Goal: Task Accomplishment & Management: Complete application form

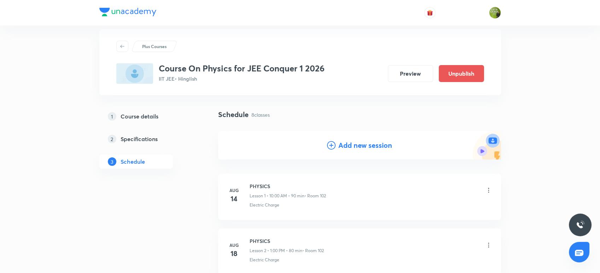
scroll to position [10, 0]
click at [353, 148] on h4 "Add new session" at bounding box center [365, 146] width 54 height 11
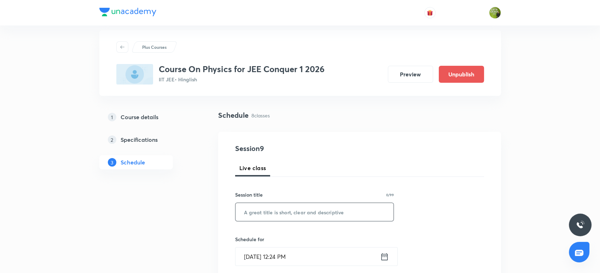
click at [283, 207] on input "text" at bounding box center [314, 212] width 158 height 18
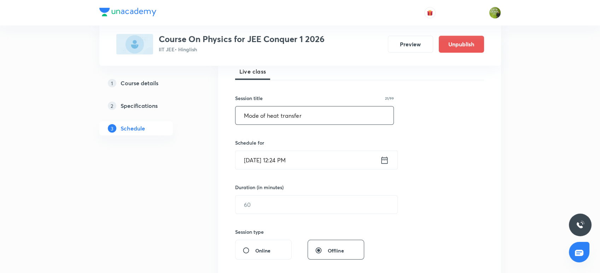
scroll to position [111, 0]
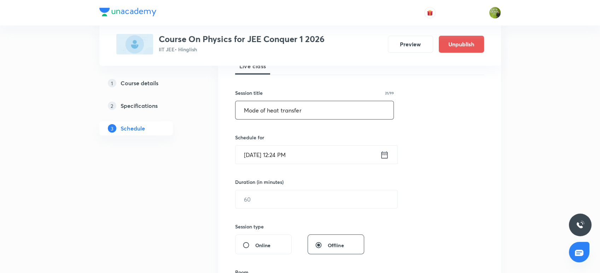
type input "Mode of heat transfer"
click at [381, 152] on icon at bounding box center [384, 154] width 6 height 7
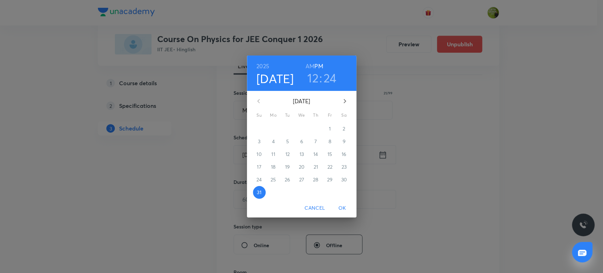
click at [313, 80] on h3 "12" at bounding box center [312, 77] width 11 height 15
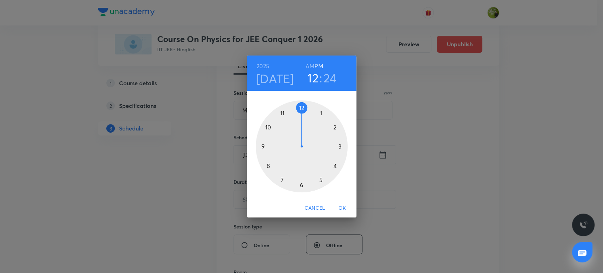
click at [319, 111] on div at bounding box center [302, 146] width 92 height 92
click at [300, 106] on div at bounding box center [302, 146] width 92 height 92
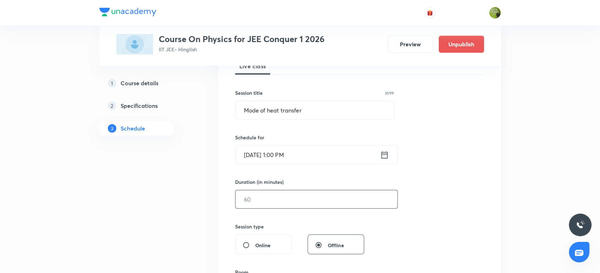
click at [288, 192] on input "text" at bounding box center [316, 199] width 162 height 18
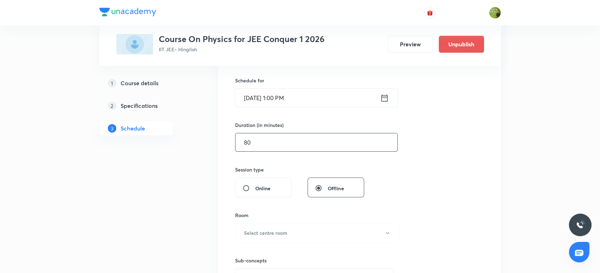
scroll to position [177, 0]
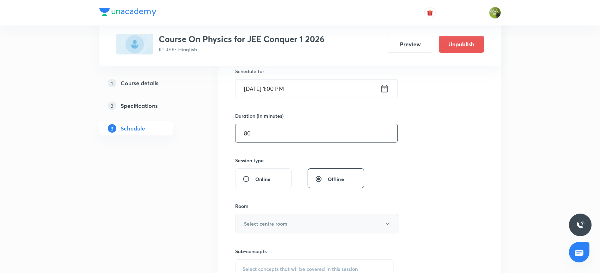
type input "80"
click at [280, 220] on h6 "Select centre room" at bounding box center [265, 223] width 43 height 7
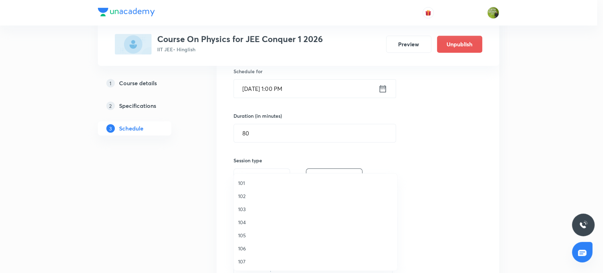
click at [255, 186] on span "101" at bounding box center [315, 182] width 155 height 7
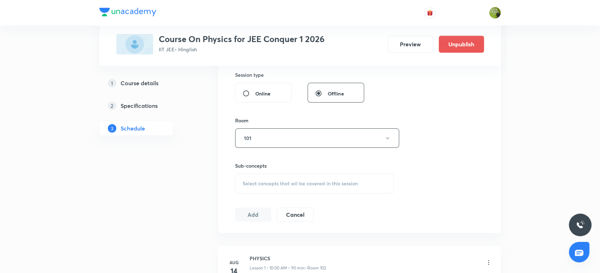
scroll to position [268, 0]
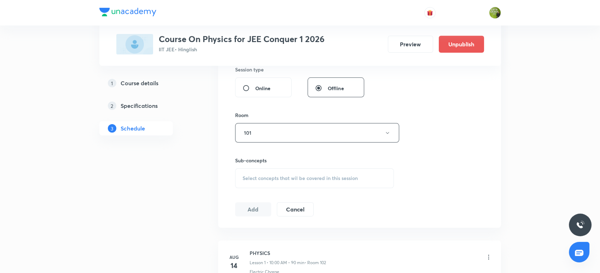
click at [277, 180] on span "Select concepts that wil be covered in this session" at bounding box center [299, 178] width 115 height 6
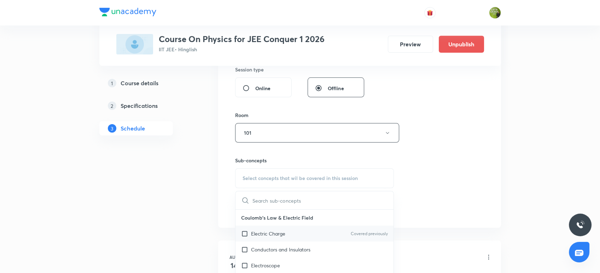
click at [252, 234] on p "Electric Charge" at bounding box center [268, 233] width 34 height 7
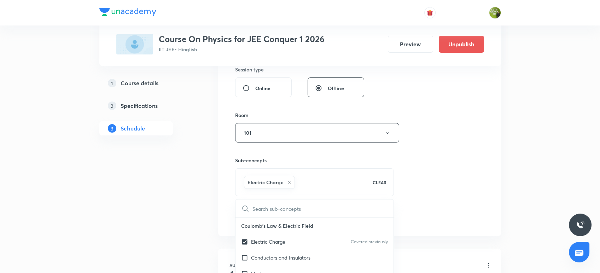
checkbox input "true"
click at [223, 223] on div "Session 9 Live class Session title 21/99 Mode of heat transfer ​ Schedule for A…" at bounding box center [359, 54] width 283 height 363
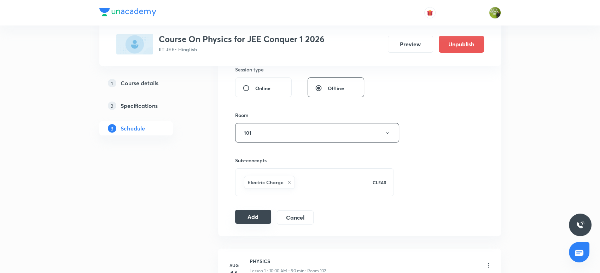
click at [257, 217] on button "Add" at bounding box center [253, 217] width 36 height 14
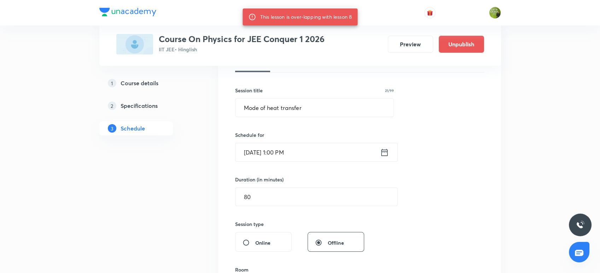
scroll to position [103, 0]
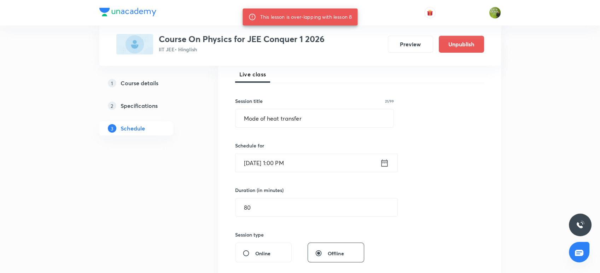
click at [384, 165] on icon at bounding box center [384, 162] width 6 height 7
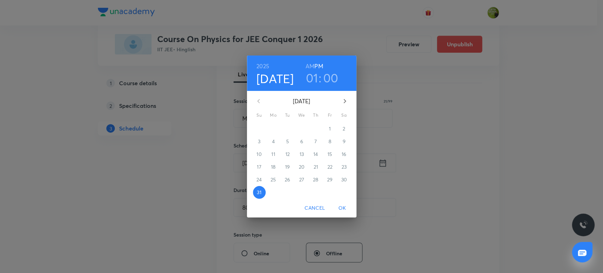
click at [332, 78] on h3 "00" at bounding box center [330, 77] width 15 height 15
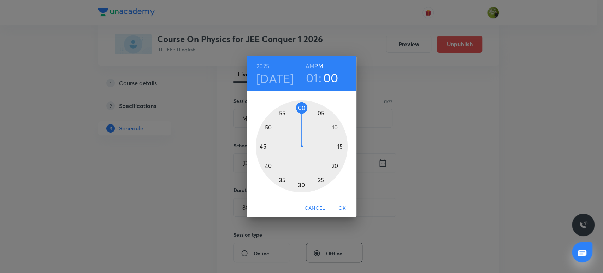
click at [334, 126] on div at bounding box center [302, 146] width 92 height 92
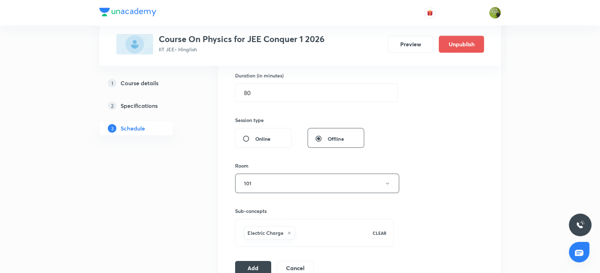
scroll to position [218, 0]
click at [252, 262] on button "Add" at bounding box center [253, 267] width 36 height 14
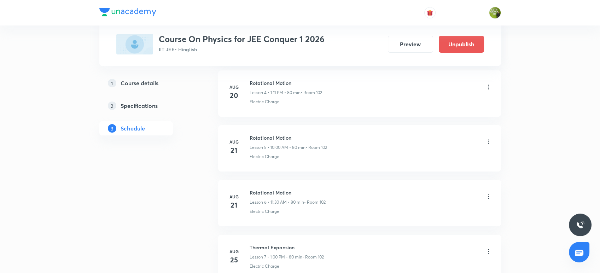
scroll to position [461, 0]
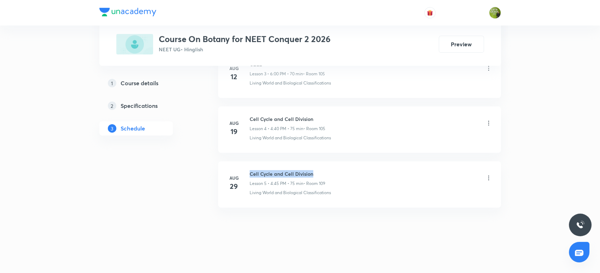
drag, startPoint x: 314, startPoint y: 173, endPoint x: 250, endPoint y: 164, distance: 64.4
click at [250, 164] on li "[DATE] Cell Cycle and Cell Division Lesson 5 • 4:45 PM • 75 min • Room 109 Livi…" at bounding box center [359, 184] width 283 height 46
copy h6 "Cell Cycle and Cell Division"
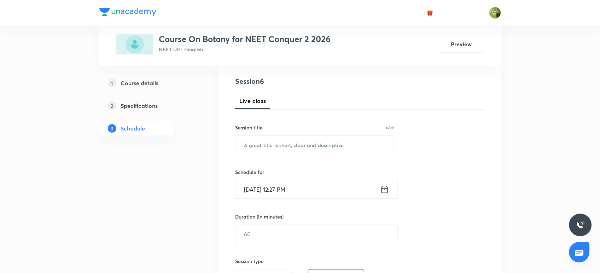
scroll to position [76, 0]
click at [249, 147] on input "text" at bounding box center [314, 145] width 158 height 18
paste input "Cell Cycle and Cell Division"
type input "Cell Cycle and Cell Division"
click at [386, 186] on icon at bounding box center [384, 189] width 6 height 7
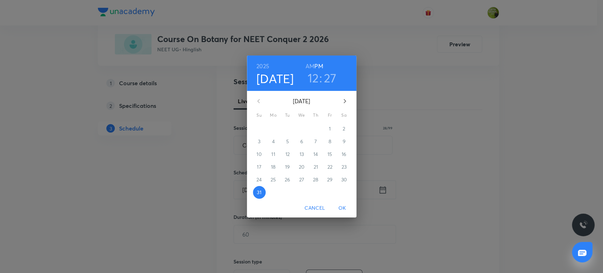
click at [332, 78] on h3 "27" at bounding box center [330, 77] width 13 height 15
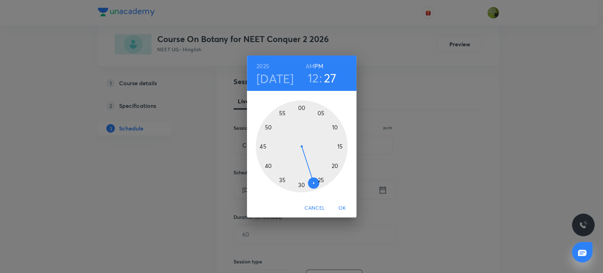
click at [300, 183] on div at bounding box center [302, 146] width 92 height 92
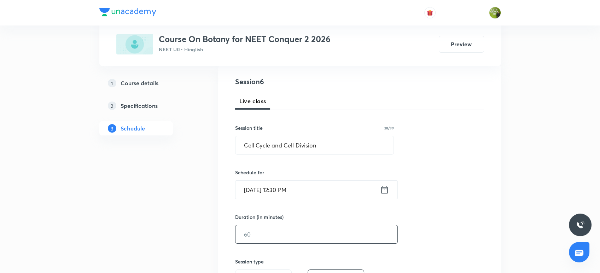
click at [283, 231] on input "text" at bounding box center [316, 234] width 162 height 18
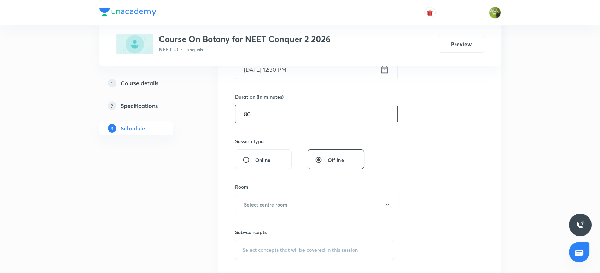
scroll to position [196, 0]
type input "80"
click at [294, 203] on button "Select centre room" at bounding box center [317, 204] width 164 height 19
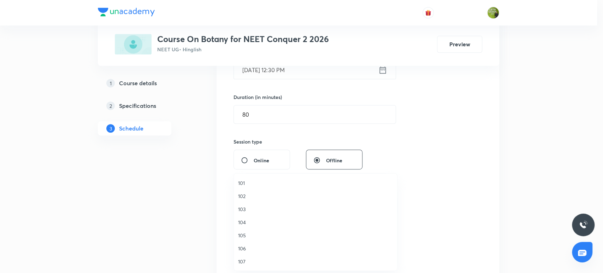
click at [266, 197] on span "102" at bounding box center [315, 195] width 155 height 7
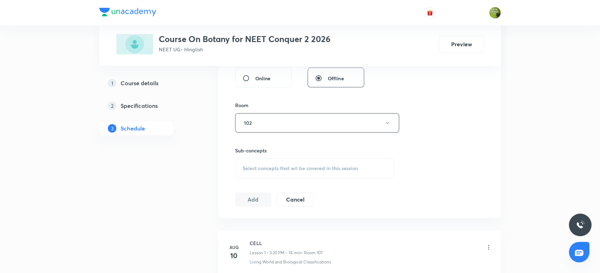
scroll to position [279, 0]
click at [288, 160] on div "Select concepts that wil be covered in this session" at bounding box center [314, 168] width 159 height 20
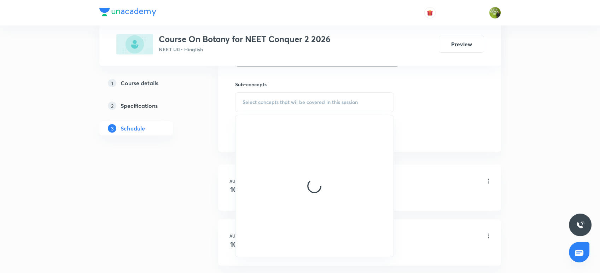
scroll to position [352, 0]
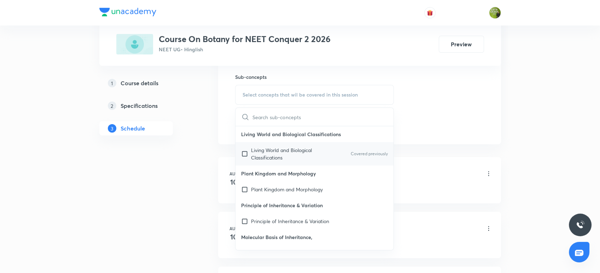
click at [268, 159] on p "Living World and Biological Classifications" at bounding box center [286, 153] width 71 height 15
checkbox input "true"
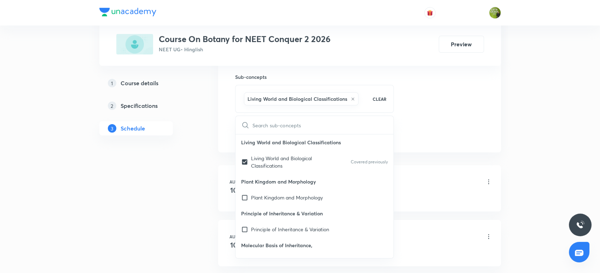
click at [214, 130] on div "Plus Courses Course On Botany for NEET Conquer 2 2026 NEET UG • Hinglish Previe…" at bounding box center [299, 86] width 401 height 796
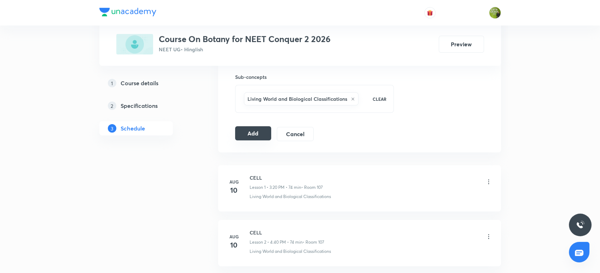
click at [246, 134] on button "Add" at bounding box center [253, 133] width 36 height 14
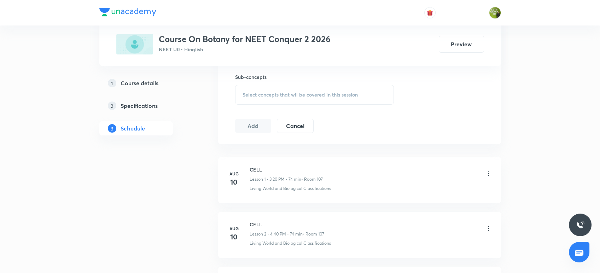
scroll to position [242, 0]
